Goal: Obtain resource: Download file/media

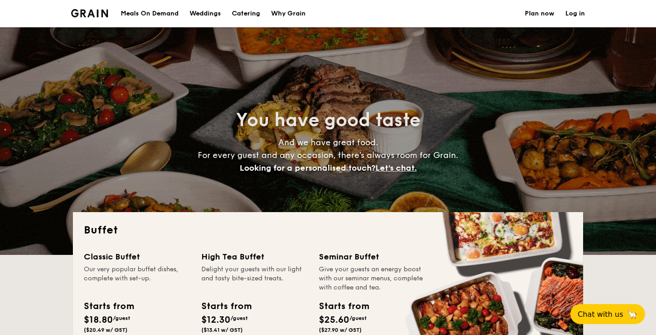
select select
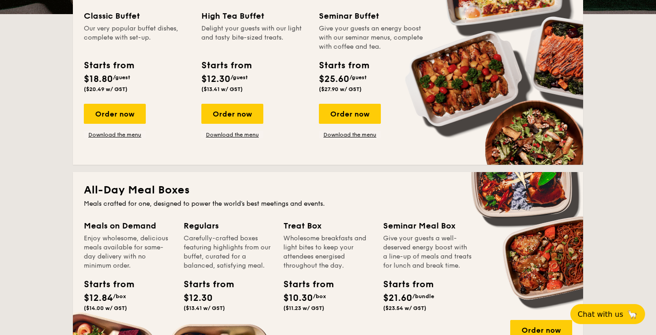
scroll to position [376, 0]
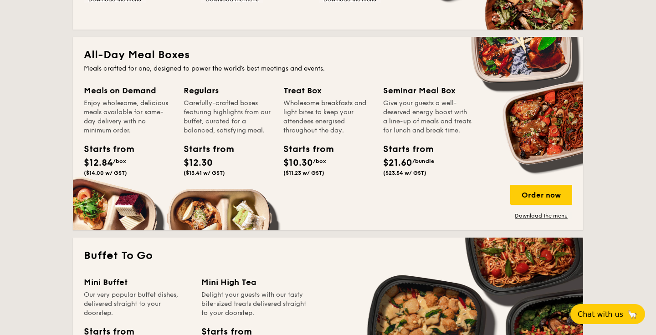
drag, startPoint x: 116, startPoint y: 88, endPoint x: 170, endPoint y: 92, distance: 54.3
click at [170, 92] on div "Meals on Demand" at bounding box center [128, 90] width 89 height 13
click at [164, 120] on div "Enjoy wholesome, delicious meals available for same-day delivery with no minimu…" at bounding box center [128, 117] width 89 height 36
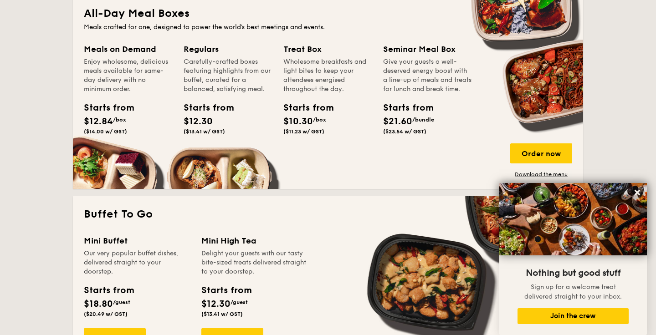
scroll to position [0, 0]
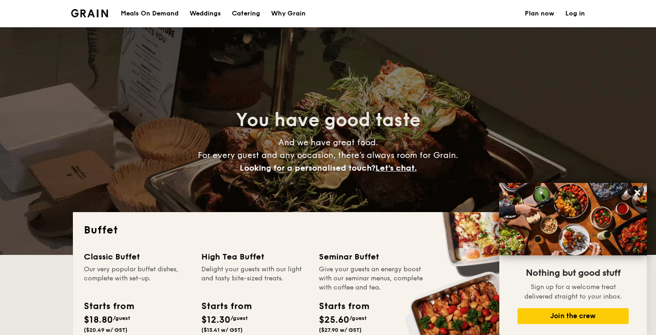
click at [241, 15] on h1 "Catering" at bounding box center [246, 13] width 28 height 27
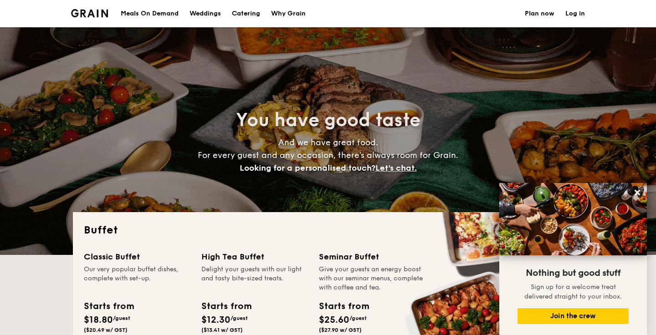
click at [251, 9] on h1 "Catering" at bounding box center [246, 13] width 28 height 27
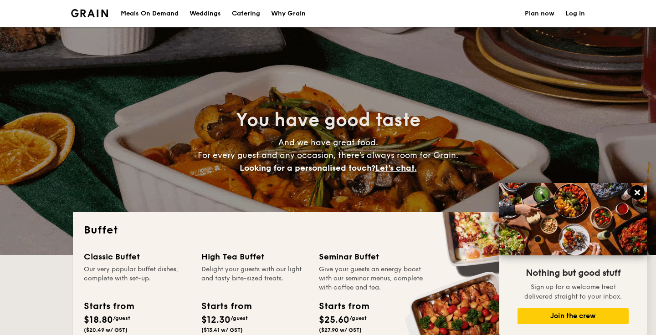
click at [641, 191] on icon at bounding box center [637, 193] width 8 height 8
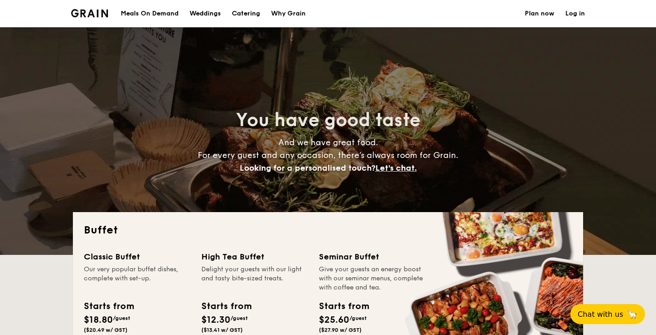
click at [253, 15] on h1 "Catering" at bounding box center [246, 13] width 28 height 27
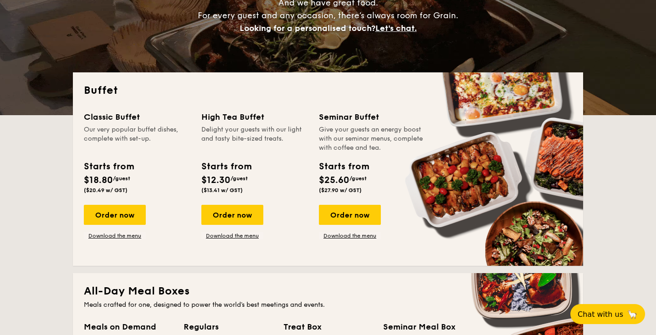
scroll to position [154, 0]
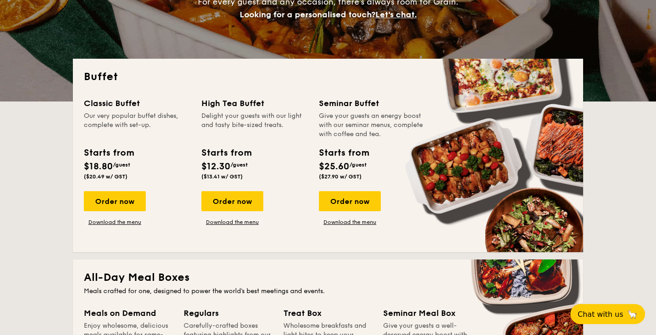
click at [109, 227] on div "Classic Buffet Our very popular buffet dishes, complete with set-up. Starts fro…" at bounding box center [328, 169] width 488 height 144
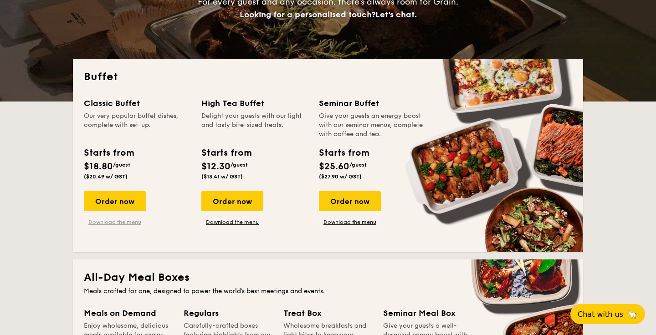
click at [112, 219] on link "Download the menu" at bounding box center [115, 222] width 62 height 7
